Goal: Information Seeking & Learning: Learn about a topic

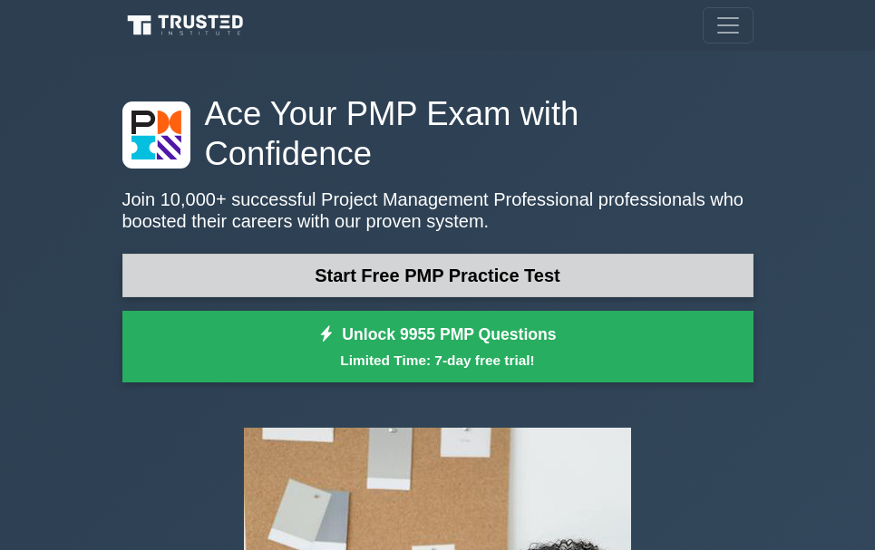
click at [394, 254] on link "Start Free PMP Practice Test" at bounding box center [437, 276] width 631 height 44
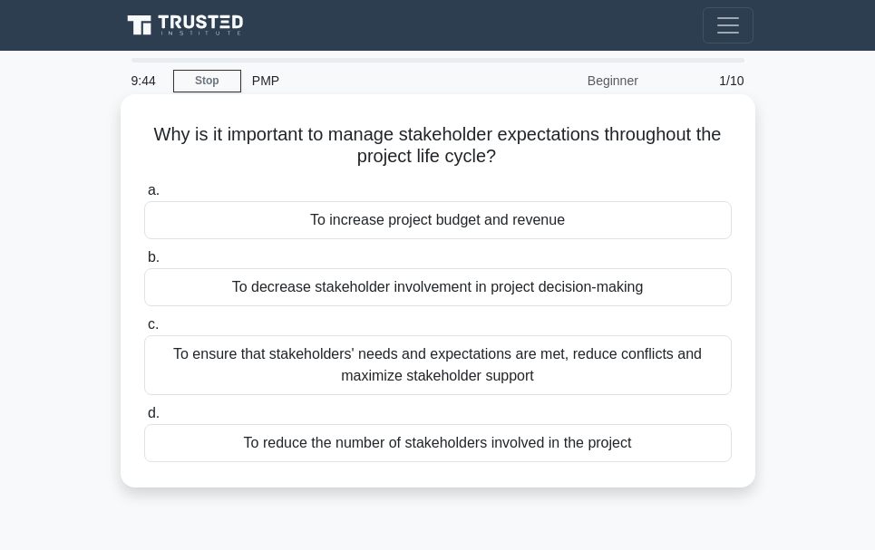
click at [474, 366] on div "To ensure that stakeholders' needs and expectations are met, reduce conflicts a…" at bounding box center [437, 365] width 587 height 60
click at [144, 331] on input "c. To ensure that stakeholders' needs and expectations are met, reduce conflict…" at bounding box center [144, 325] width 0 height 12
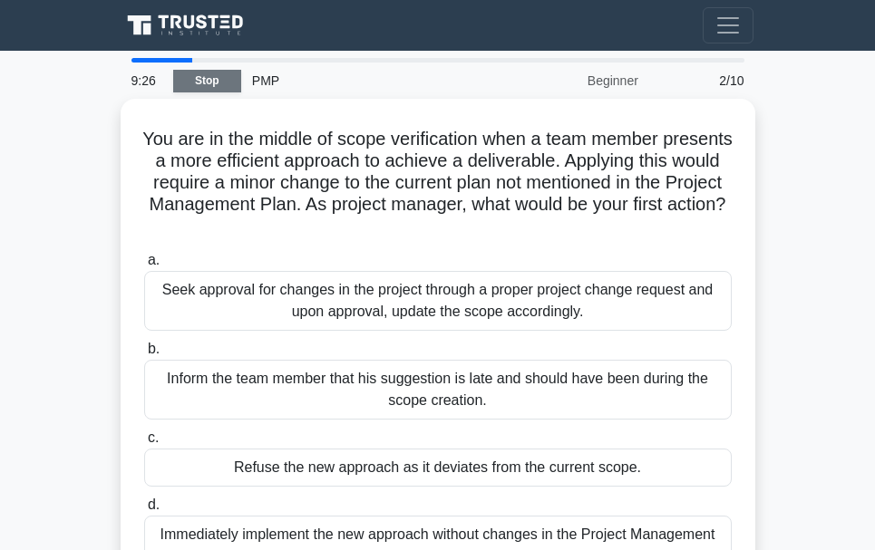
click at [204, 84] on link "Stop" at bounding box center [207, 81] width 68 height 23
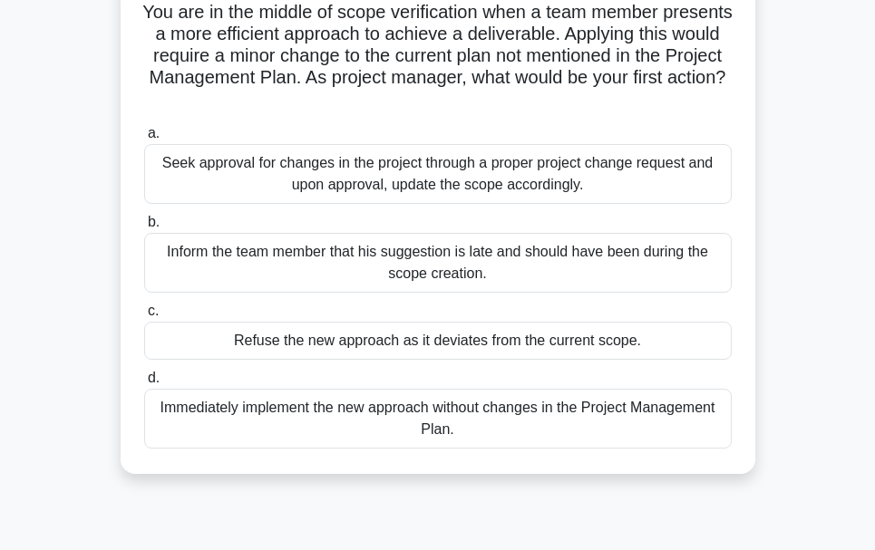
scroll to position [91, 0]
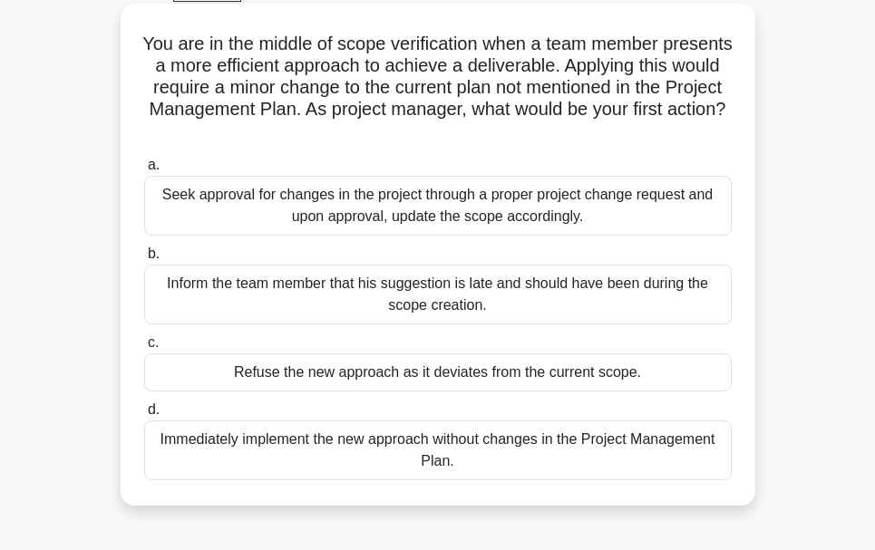
click at [494, 230] on div "Seek approval for changes in the project through a proper project change reques…" at bounding box center [437, 206] width 587 height 60
click at [144, 171] on input "a. Seek approval for changes in the project through a proper project change req…" at bounding box center [144, 166] width 0 height 12
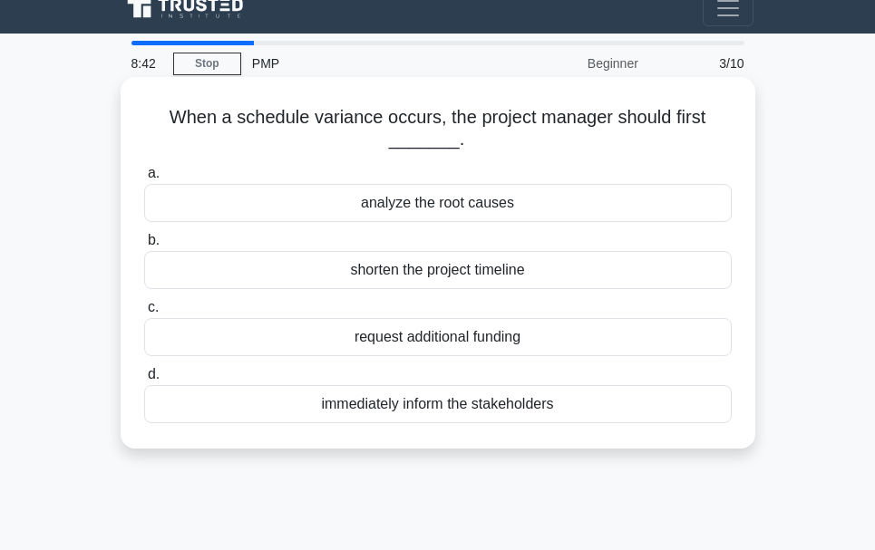
scroll to position [0, 0]
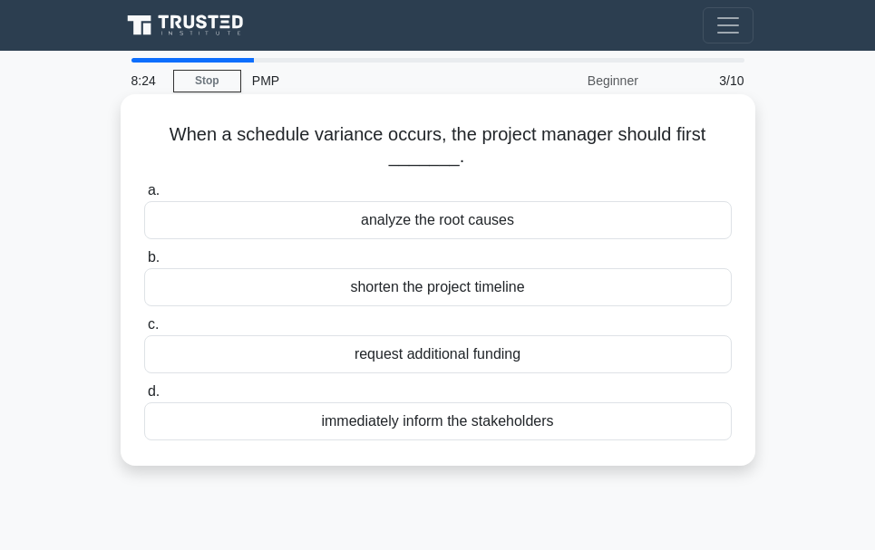
click at [415, 211] on div "analyze the root causes" at bounding box center [437, 220] width 587 height 38
click at [144, 197] on input "a. analyze the root causes" at bounding box center [144, 191] width 0 height 12
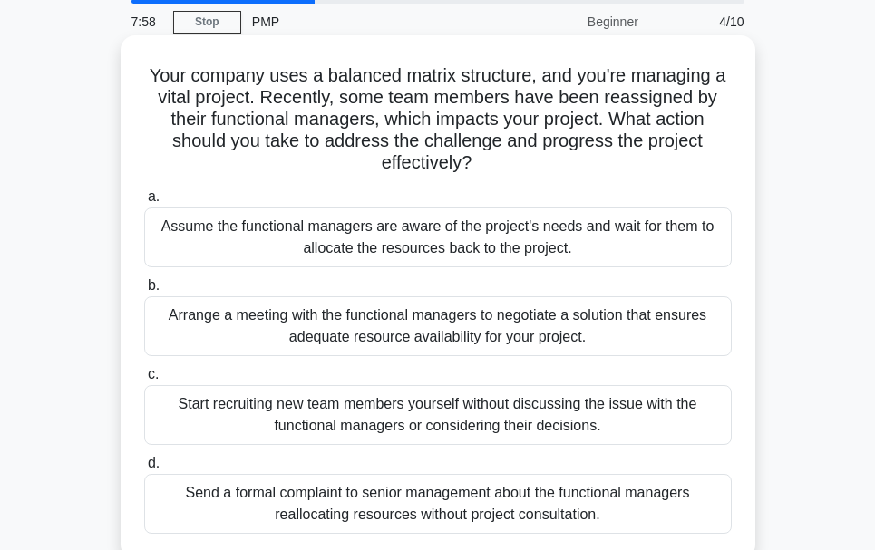
scroll to position [91, 0]
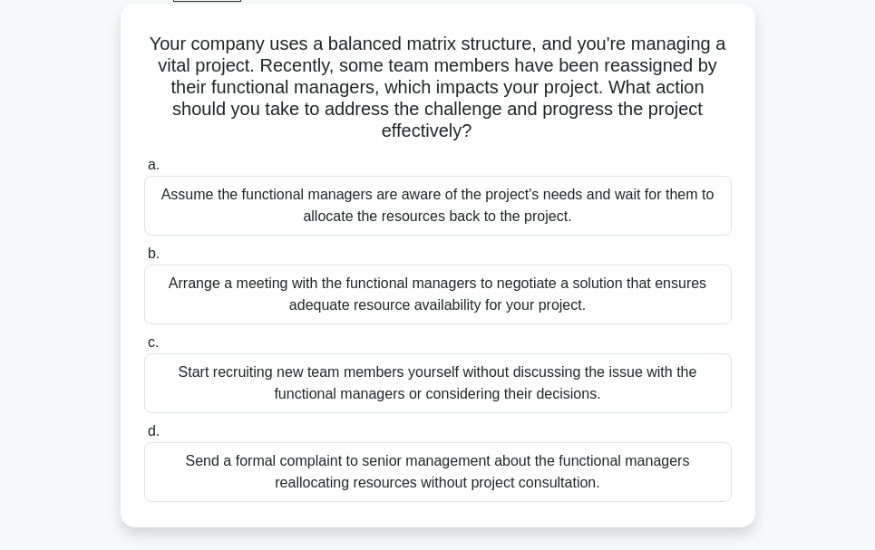
click at [440, 293] on div "Arrange a meeting with the functional managers to negotiate a solution that ens…" at bounding box center [437, 295] width 587 height 60
click at [144, 260] on input "b. Arrange a meeting with the functional managers to negotiate a solution that …" at bounding box center [144, 254] width 0 height 12
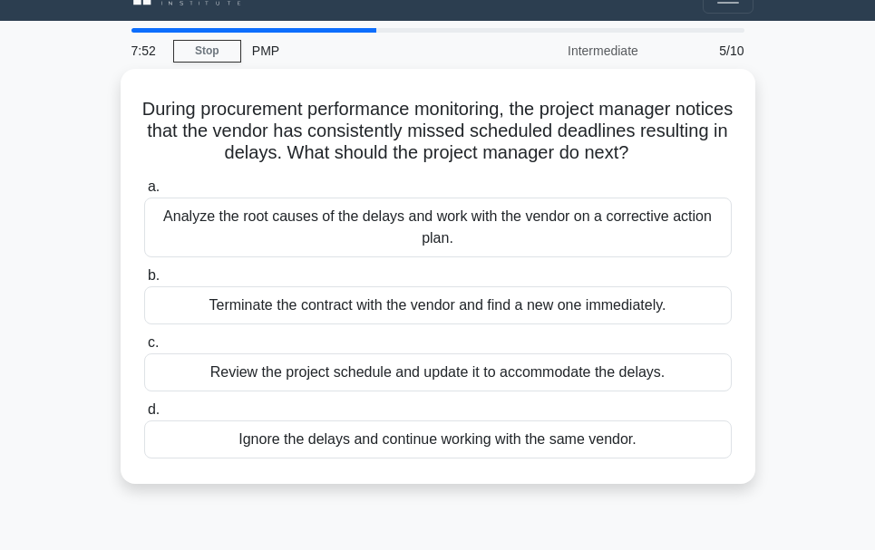
scroll to position [0, 0]
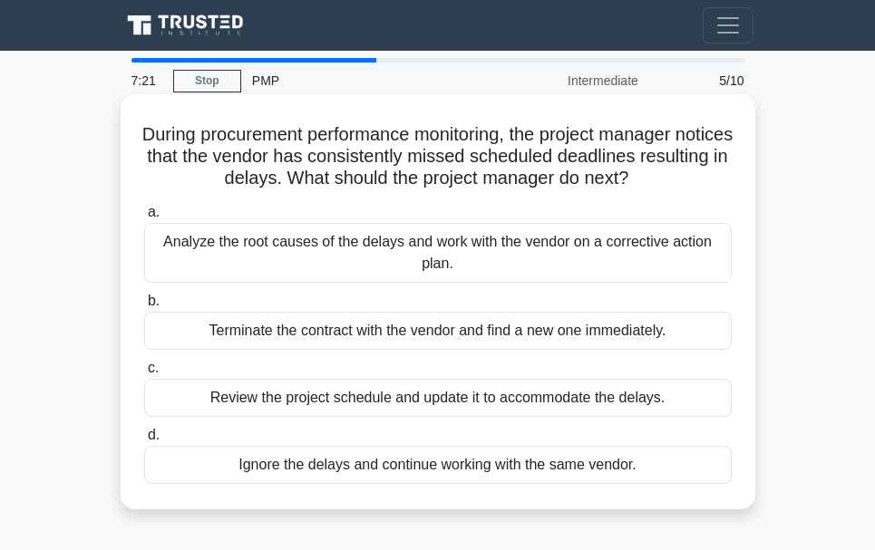
click at [461, 252] on div "Analyze the root causes of the delays and work with the vendor on a corrective …" at bounding box center [437, 253] width 587 height 60
click at [144, 218] on input "a. Analyze the root causes of the delays and work with the vendor on a correcti…" at bounding box center [144, 213] width 0 height 12
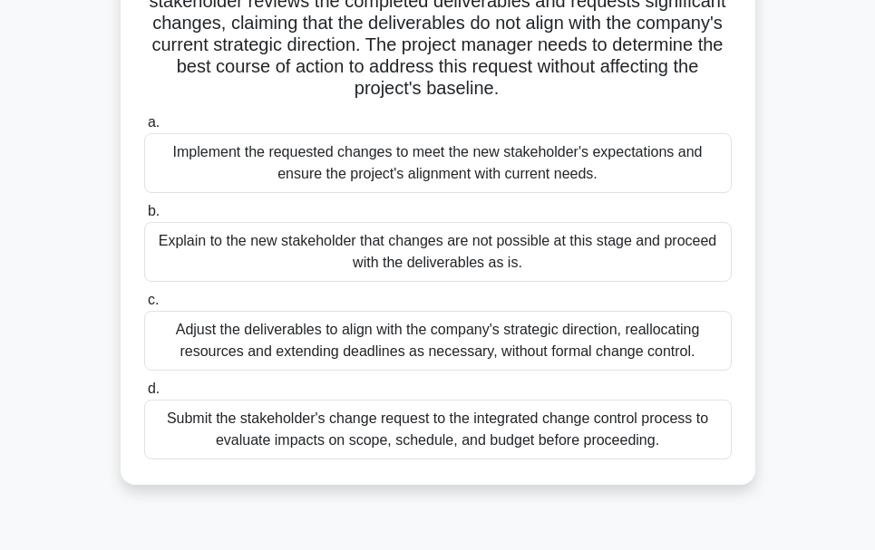
scroll to position [181, 0]
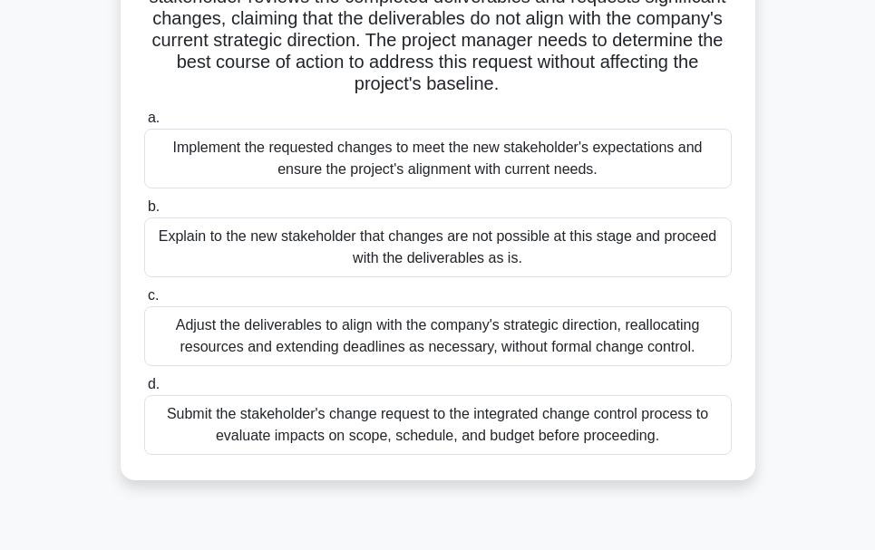
click at [421, 425] on div "Submit the stakeholder's change request to the integrated change control proces…" at bounding box center [437, 425] width 587 height 60
click at [144, 391] on input "d. Submit the stakeholder's change request to the integrated change control pro…" at bounding box center [144, 385] width 0 height 12
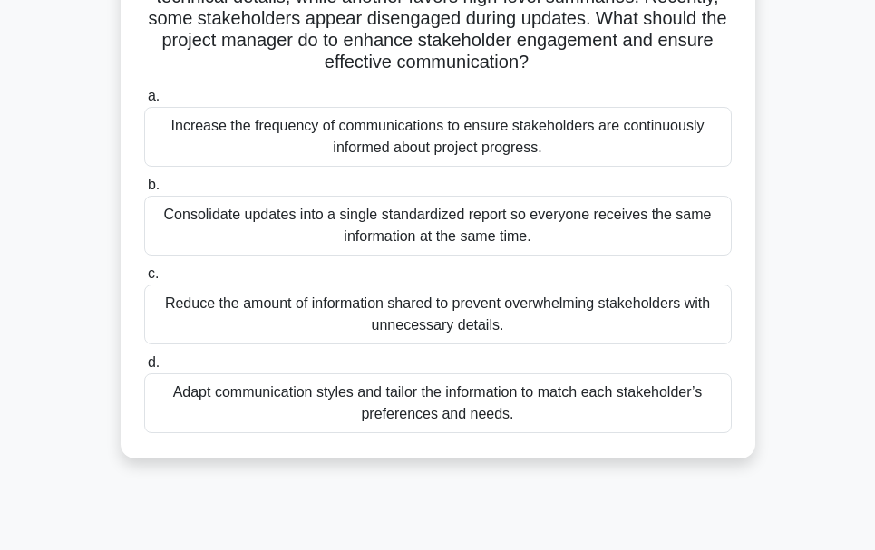
click at [387, 403] on div "Adapt communication styles and tailor the information to match each stakeholder…" at bounding box center [437, 403] width 587 height 60
click at [144, 369] on input "d. Adapt communication styles and tailor the information to match each stakehol…" at bounding box center [144, 363] width 0 height 12
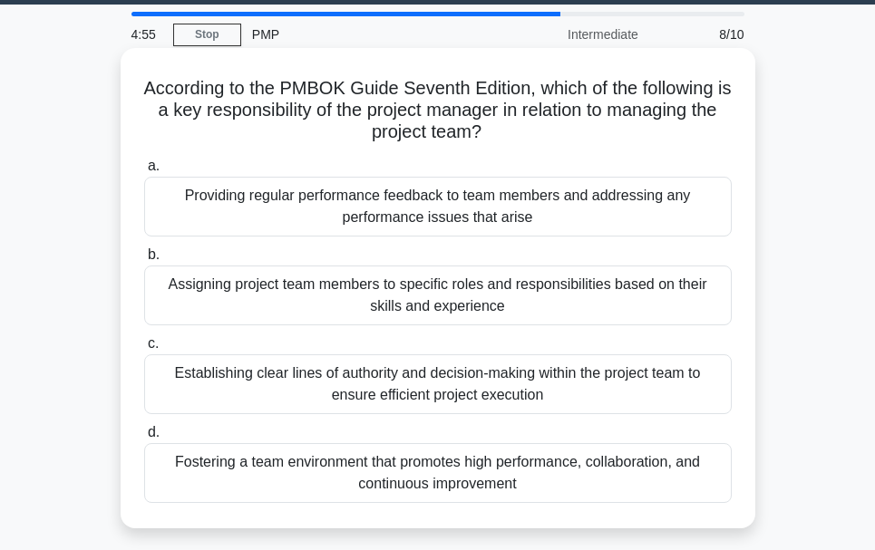
scroll to position [91, 0]
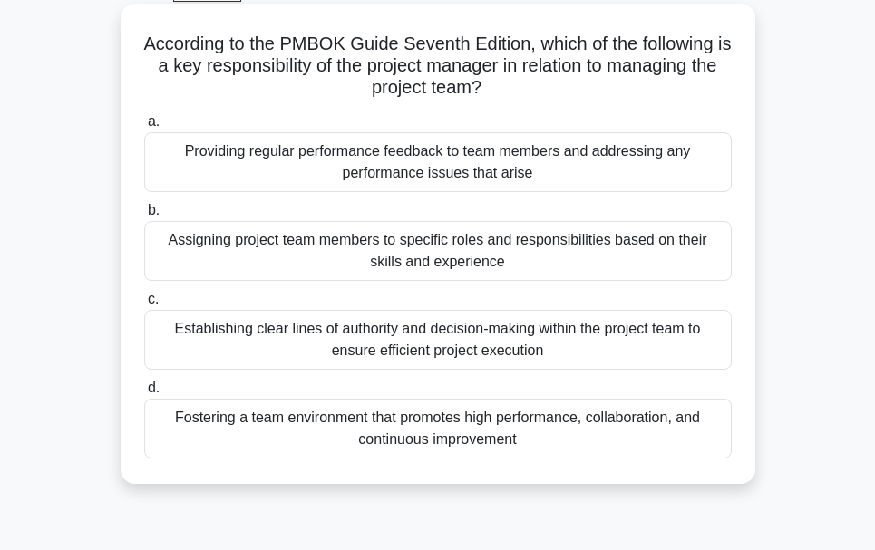
click at [520, 255] on div "Assigning project team members to specific roles and responsibilities based on …" at bounding box center [437, 251] width 587 height 60
click at [144, 217] on input "b. Assigning project team members to specific roles and responsibilities based …" at bounding box center [144, 211] width 0 height 12
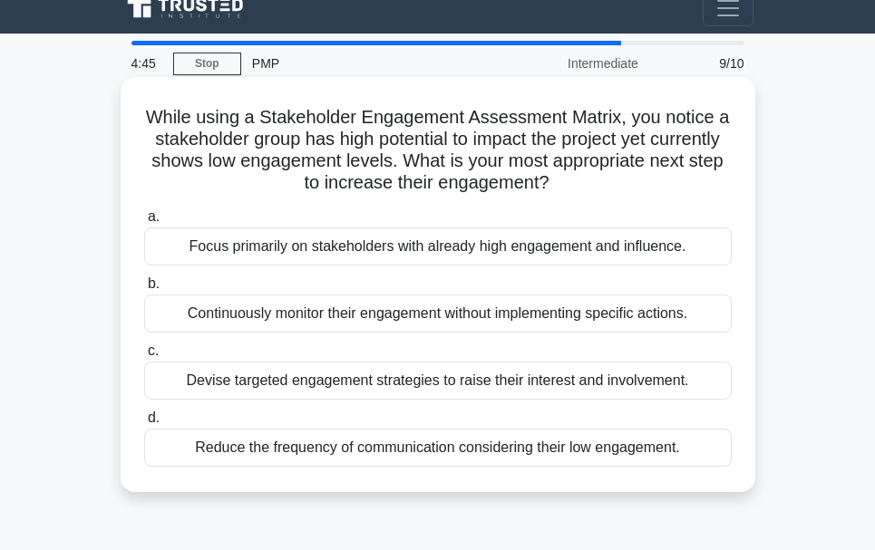
scroll to position [0, 0]
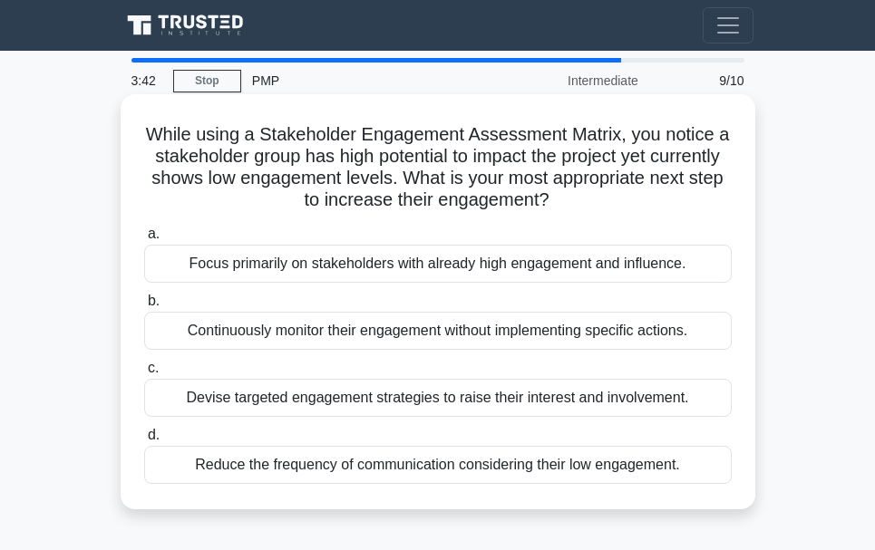
click at [471, 400] on div "Devise targeted engagement strategies to raise their interest and involvement." at bounding box center [437, 398] width 587 height 38
click at [144, 374] on input "c. Devise targeted engagement strategies to raise their interest and involvemen…" at bounding box center [144, 369] width 0 height 12
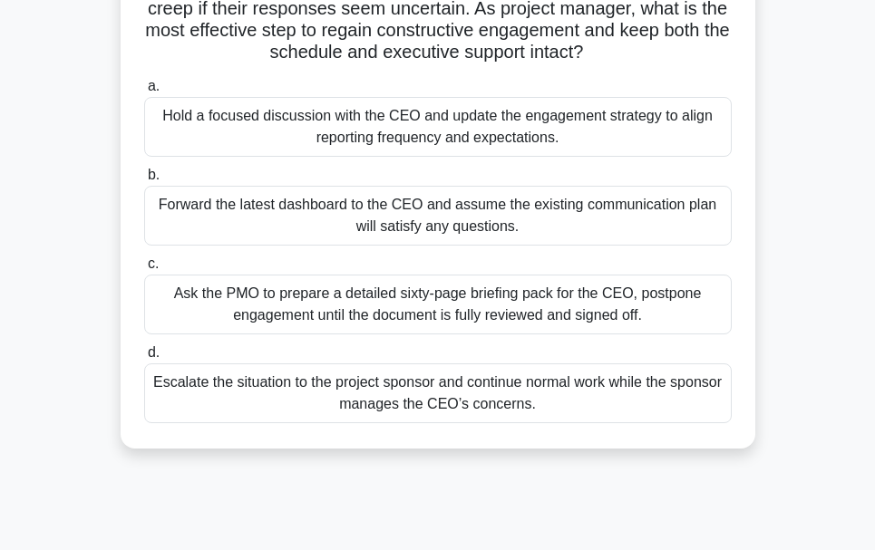
scroll to position [181, 0]
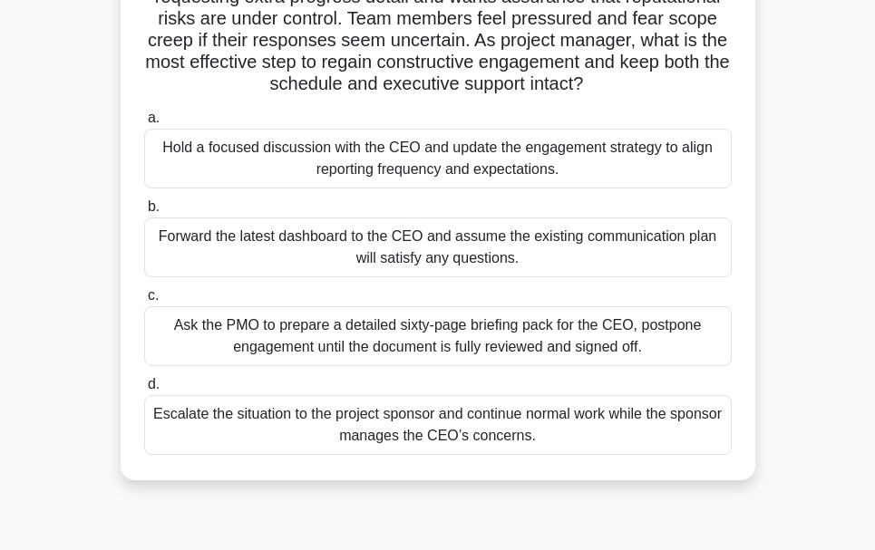
click at [425, 339] on div "Ask the PMO to prepare a detailed sixty-page briefing pack for the CEO, postpon…" at bounding box center [437, 336] width 587 height 60
click at [144, 302] on input "c. Ask the PMO to prepare a detailed sixty-page briefing pack for the CEO, post…" at bounding box center [144, 296] width 0 height 12
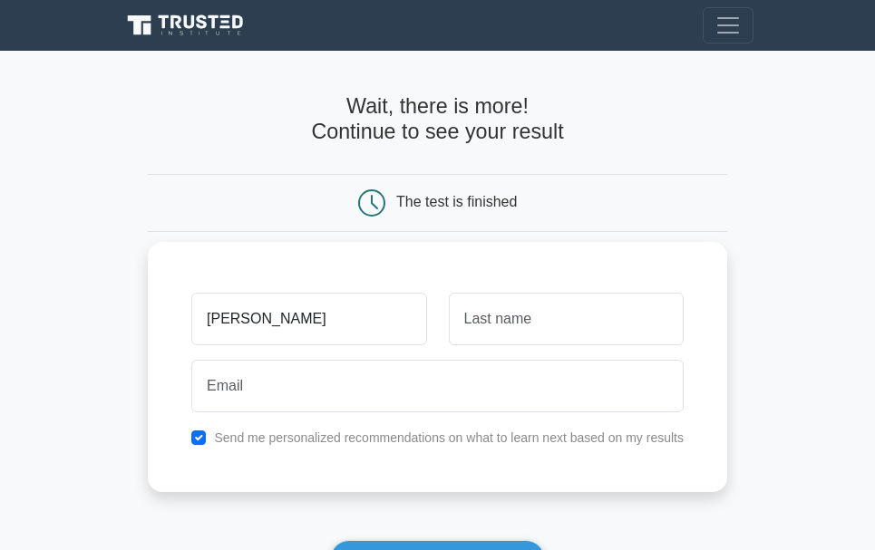
type input "Valerio"
click at [523, 341] on input "text" at bounding box center [566, 319] width 235 height 53
type input "Massingue"
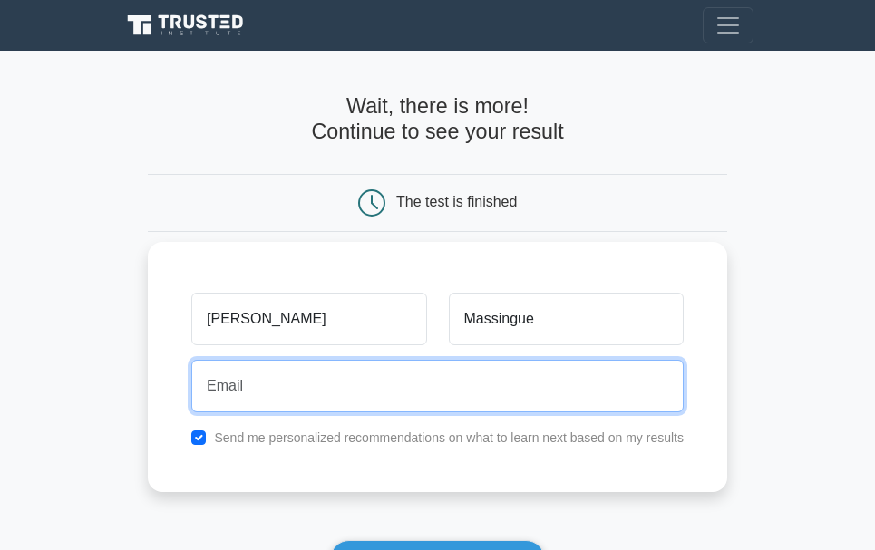
click at [254, 371] on input "email" at bounding box center [437, 386] width 492 height 53
type input "v.f.massingue@gmail.com"
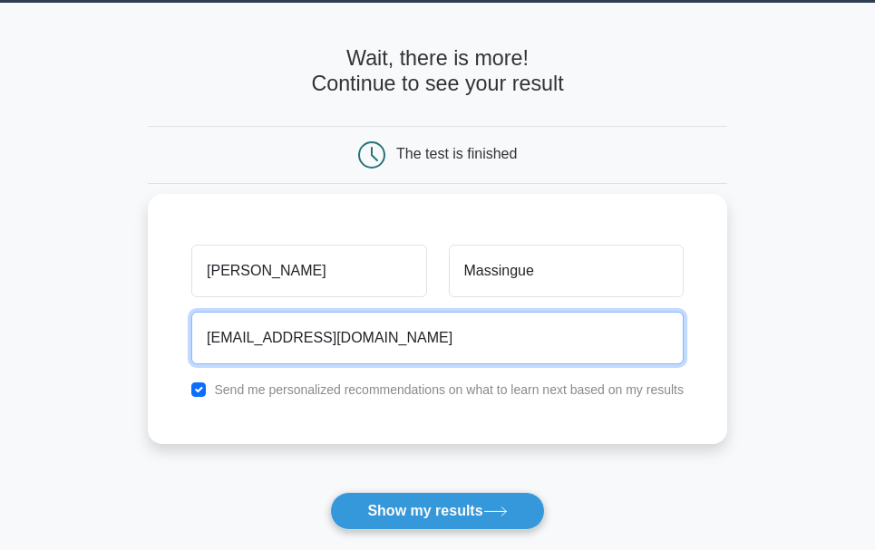
scroll to position [181, 0]
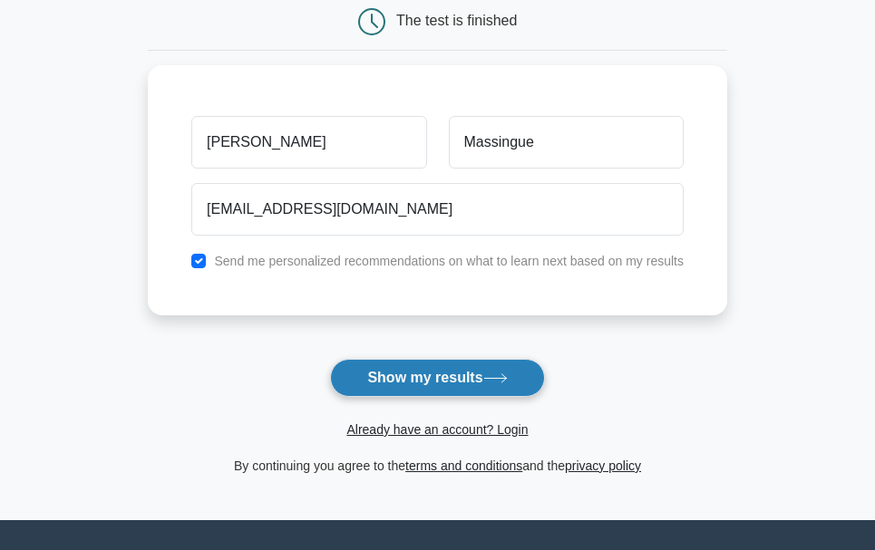
click at [391, 373] on button "Show my results" at bounding box center [437, 378] width 214 height 38
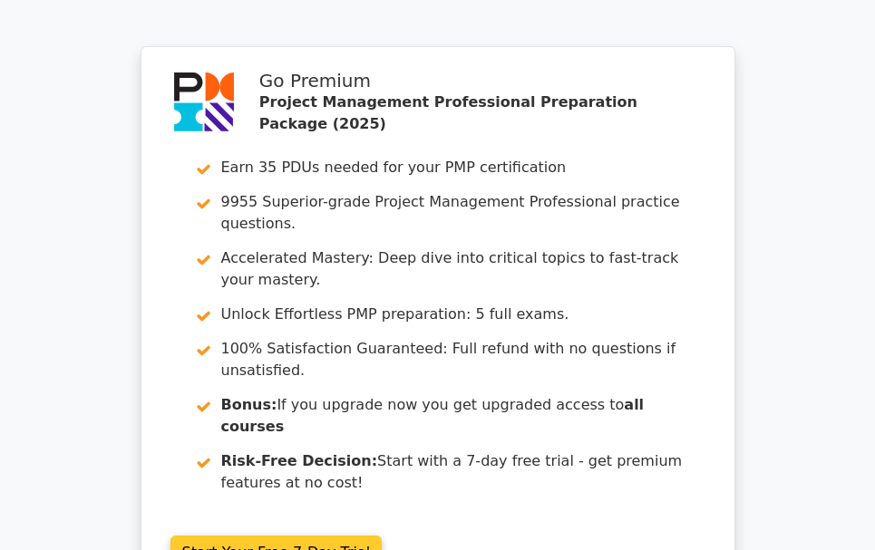
scroll to position [3469, 0]
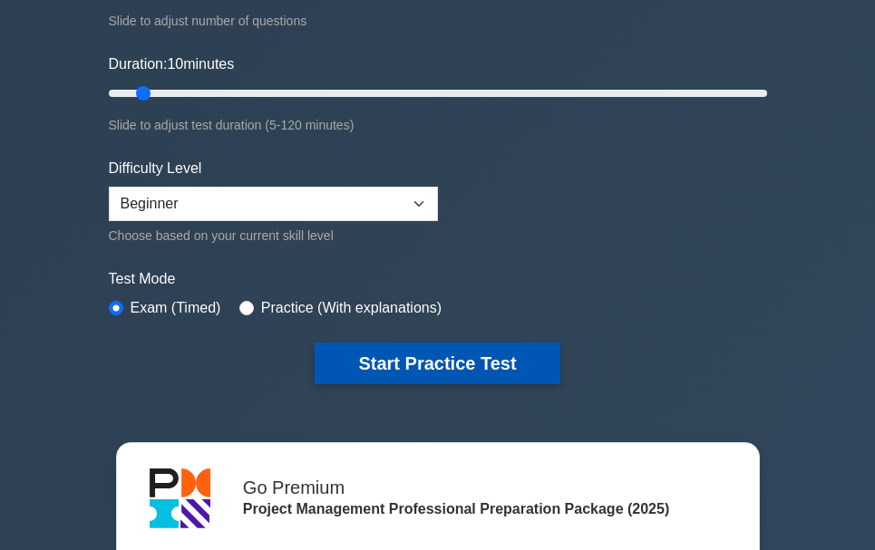
scroll to position [272, 0]
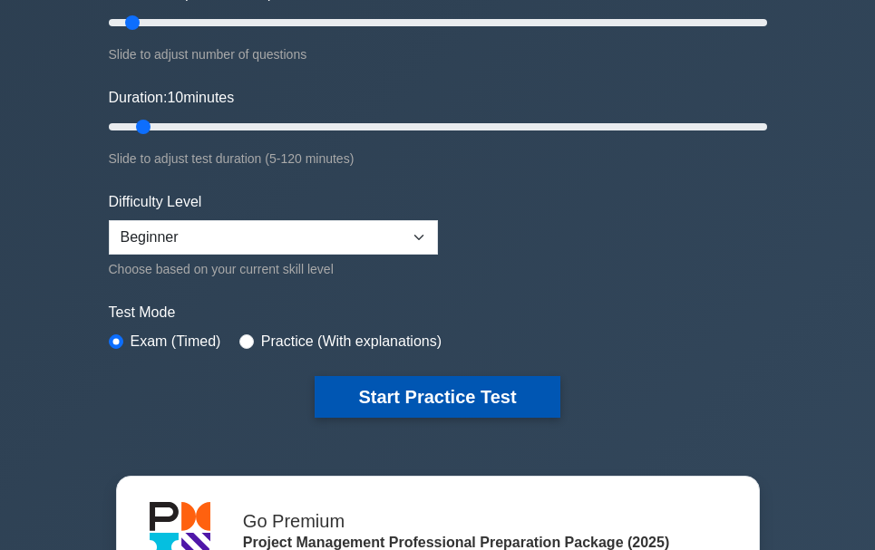
click at [387, 395] on button "Start Practice Test" at bounding box center [437, 397] width 245 height 42
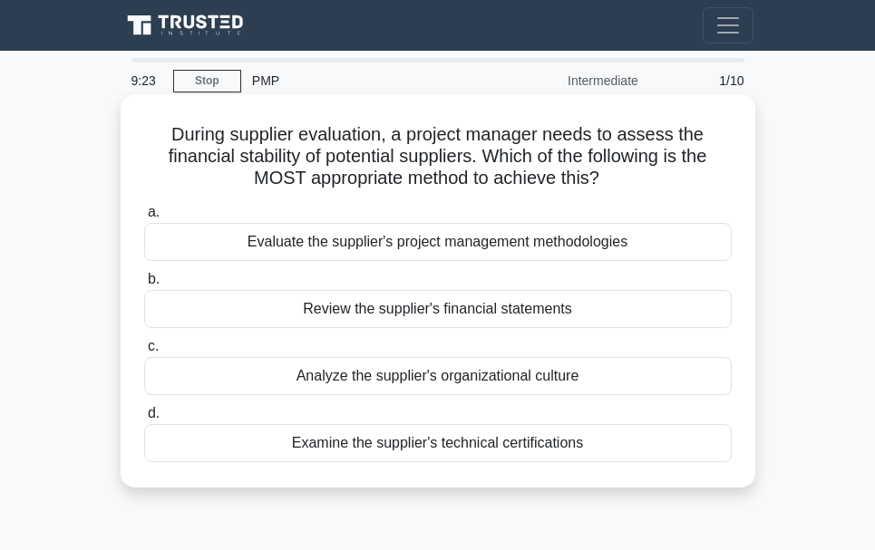
click at [401, 310] on div "Review the supplier's financial statements" at bounding box center [437, 309] width 587 height 38
click at [144, 286] on input "b. Review the supplier's financial statements" at bounding box center [144, 280] width 0 height 12
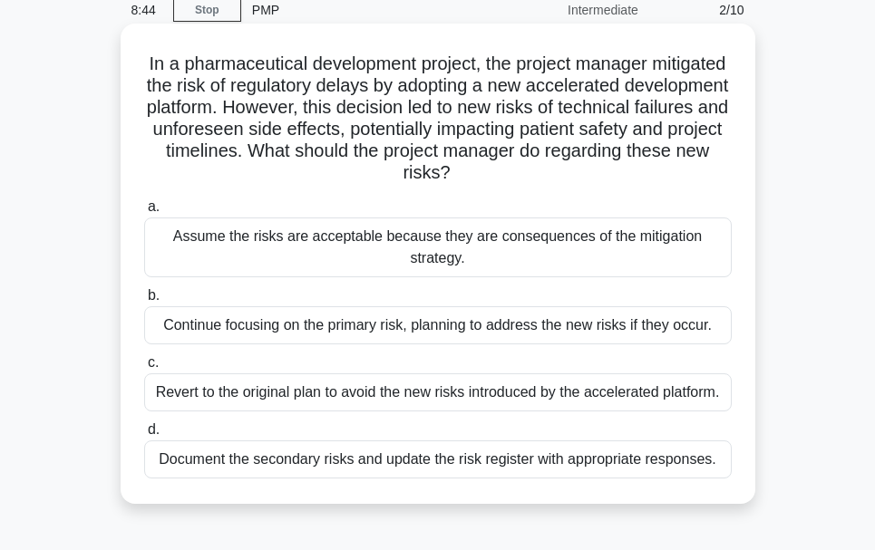
scroll to position [91, 0]
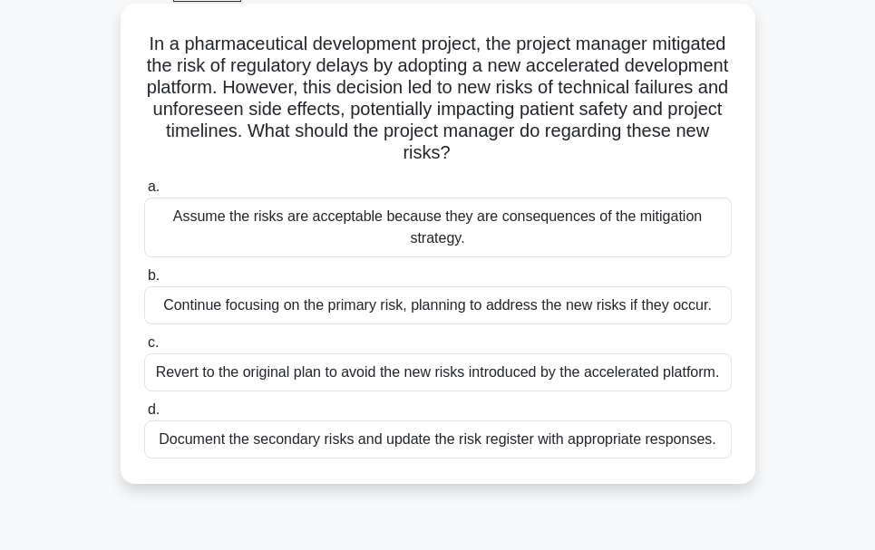
click at [486, 441] on div "Document the secondary risks and update the risk register with appropriate resp…" at bounding box center [437, 440] width 587 height 38
click at [144, 416] on input "d. Document the secondary risks and update the risk register with appropriate r…" at bounding box center [144, 410] width 0 height 12
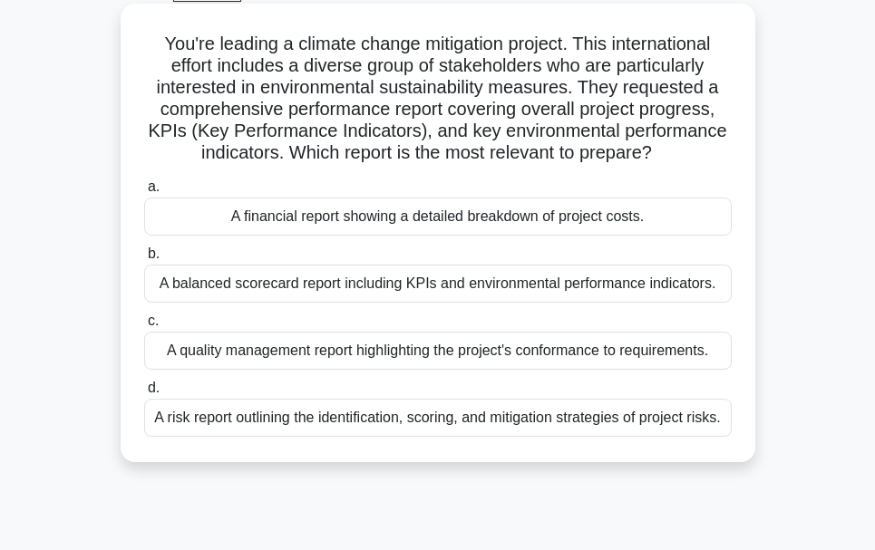
click at [439, 289] on div "A balanced scorecard report including KPIs and environmental performance indica…" at bounding box center [437, 284] width 587 height 38
click at [144, 260] on input "b. A balanced scorecard report including KPIs and environmental performance ind…" at bounding box center [144, 254] width 0 height 12
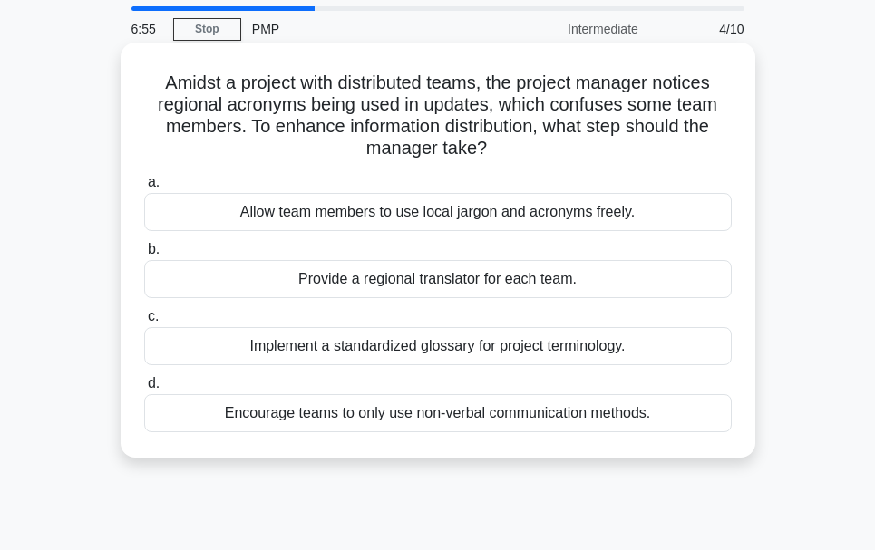
scroll to position [0, 0]
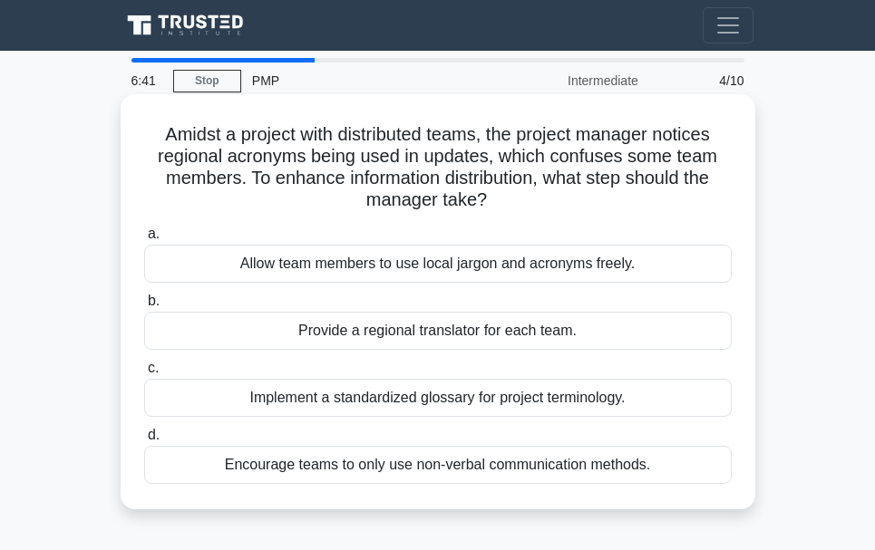
click at [521, 403] on div "Implement a standardized glossary for project terminology." at bounding box center [437, 398] width 587 height 38
click at [144, 374] on input "c. Implement a standardized glossary for project terminology." at bounding box center [144, 369] width 0 height 12
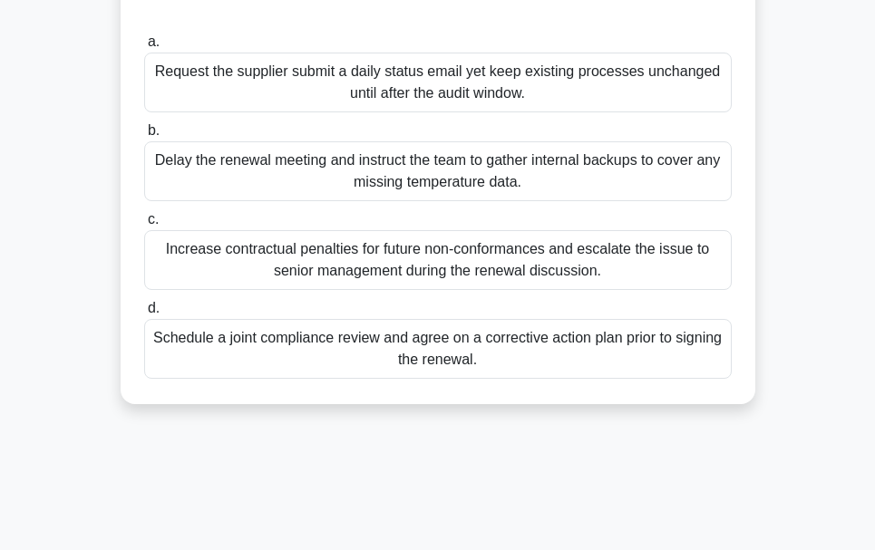
scroll to position [272, 0]
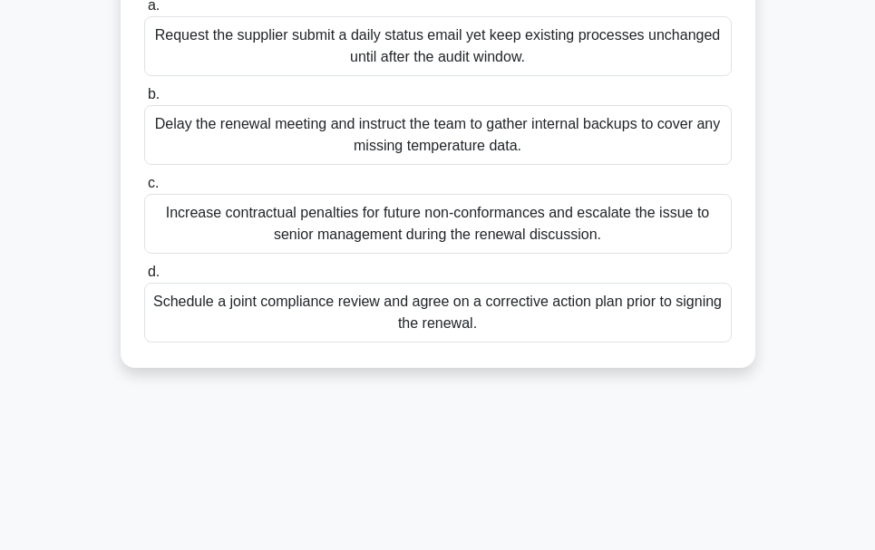
click at [520, 297] on div "Schedule a joint compliance review and agree on a corrective action plan prior …" at bounding box center [437, 313] width 587 height 60
click at [144, 278] on input "d. Schedule a joint compliance review and agree on a corrective action plan pri…" at bounding box center [144, 273] width 0 height 12
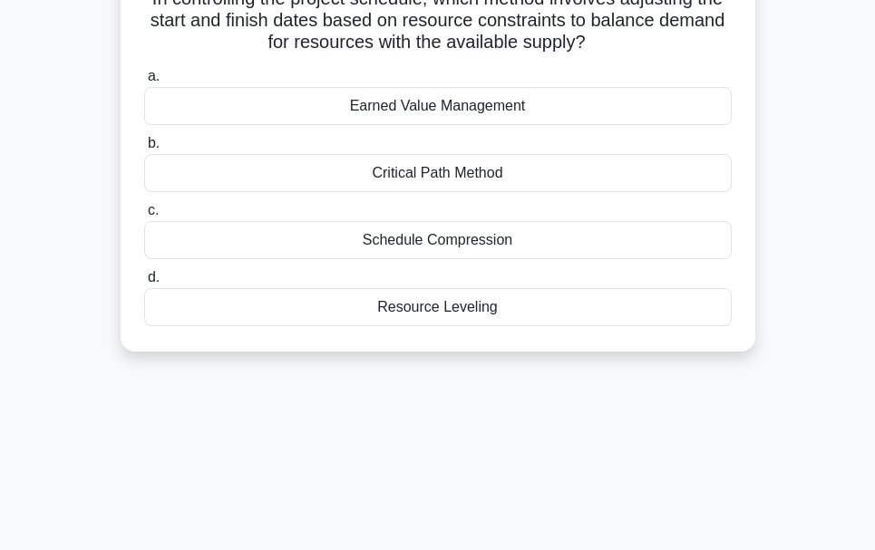
scroll to position [0, 0]
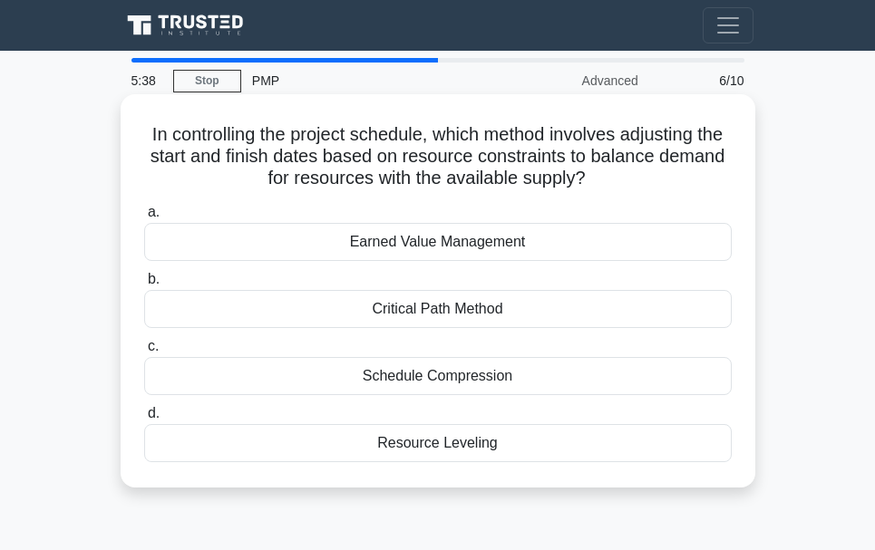
click at [463, 246] on div "Earned Value Management" at bounding box center [437, 242] width 587 height 38
click at [144, 218] on input "a. Earned Value Management" at bounding box center [144, 213] width 0 height 12
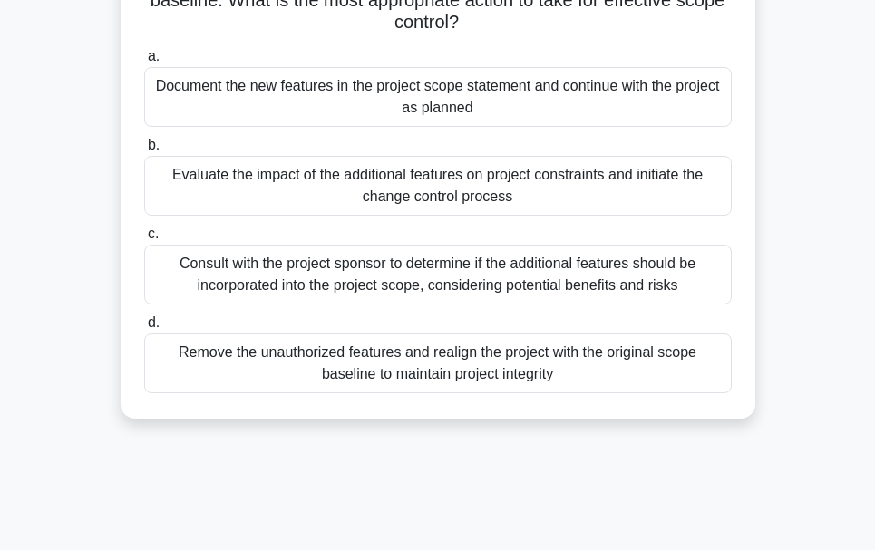
scroll to position [181, 0]
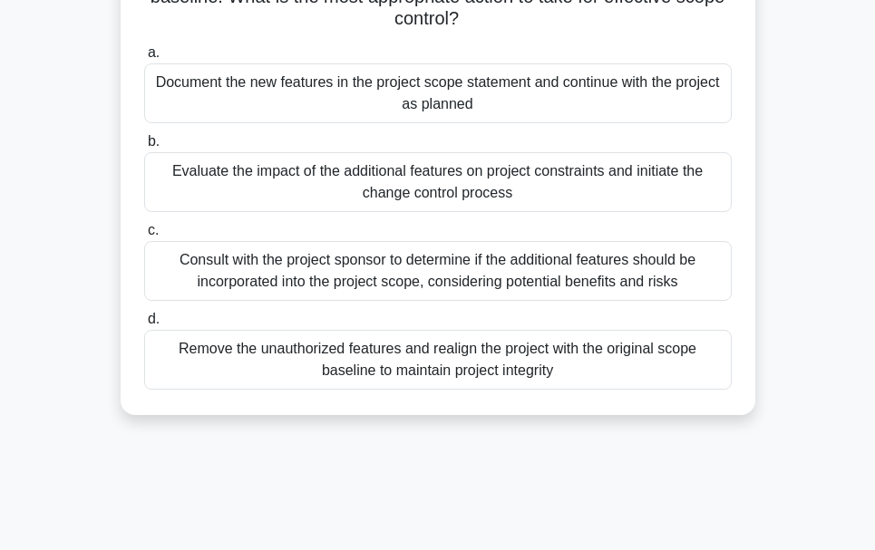
click at [315, 276] on div "Consult with the project sponsor to determine if the additional features should…" at bounding box center [437, 271] width 587 height 60
click at [144, 237] on input "c. Consult with the project sponsor to determine if the additional features sho…" at bounding box center [144, 231] width 0 height 12
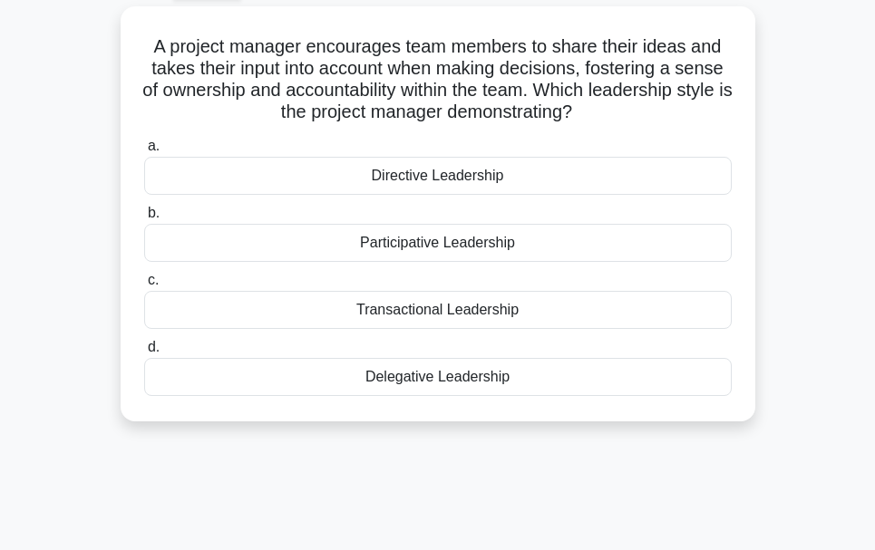
scroll to position [0, 0]
